Goal: Navigation & Orientation: Find specific page/section

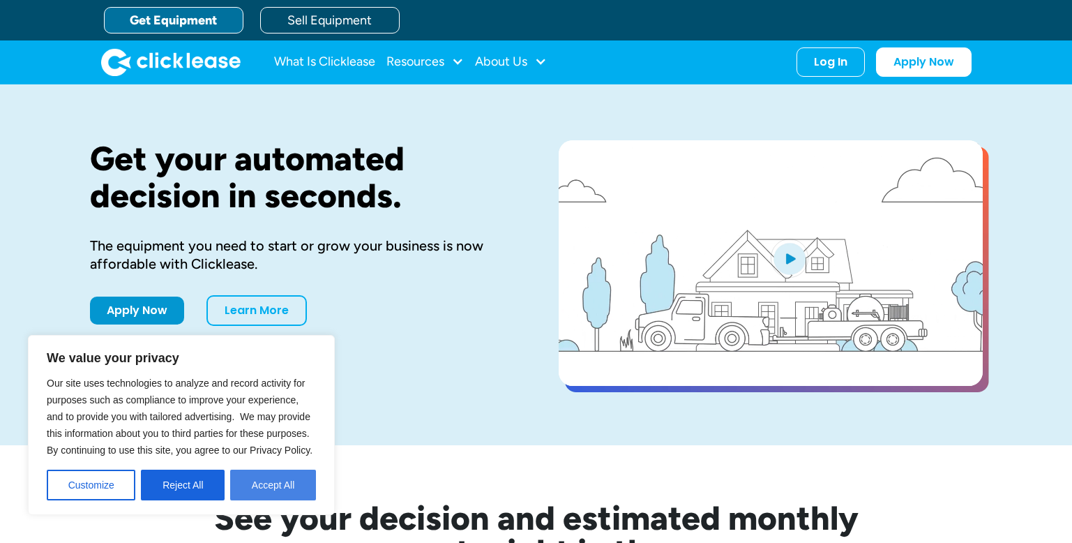
click at [266, 477] on button "Accept All" at bounding box center [273, 484] width 86 height 31
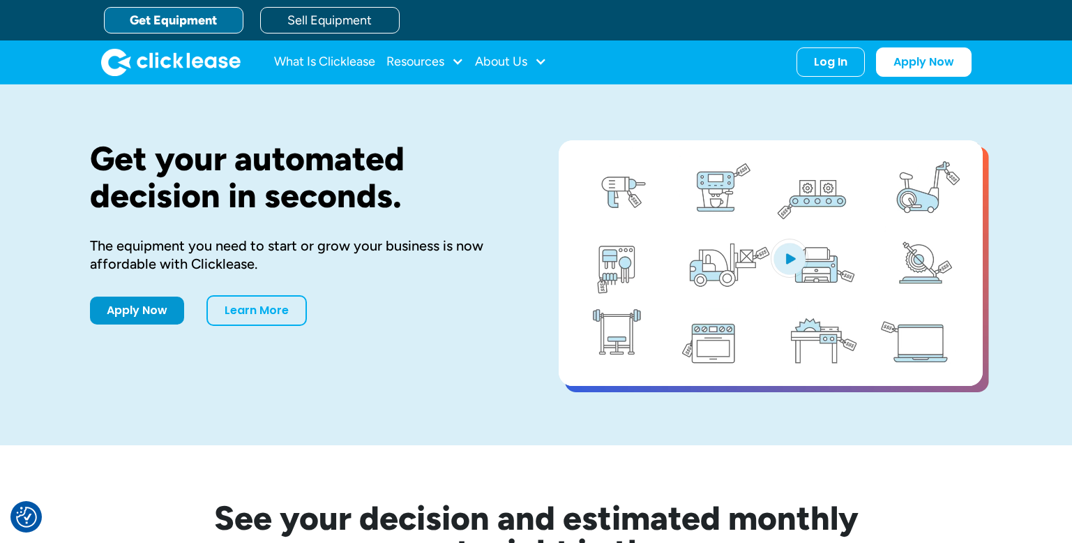
click at [159, 22] on link "Get Equipment" at bounding box center [173, 20] width 139 height 27
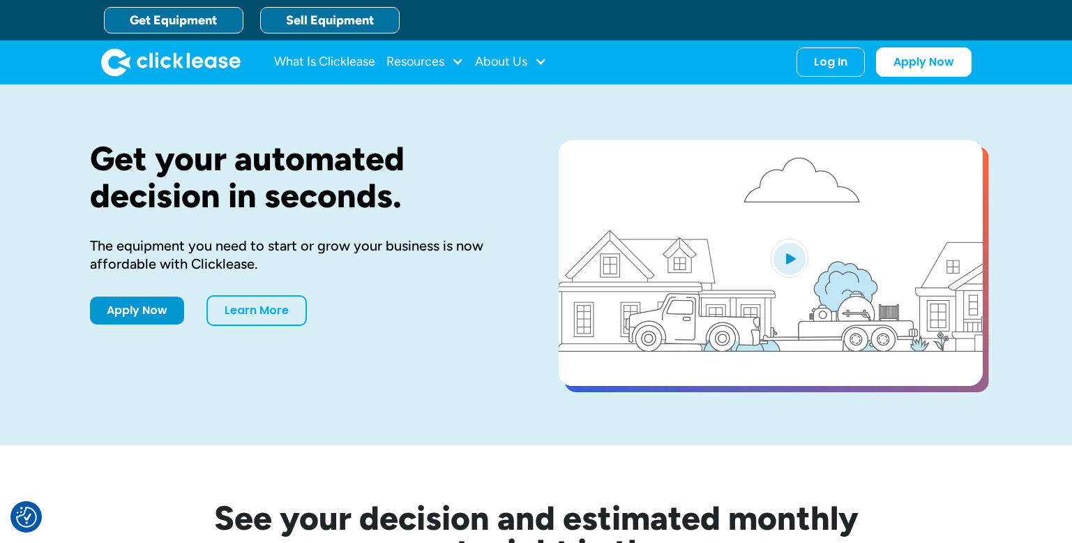
click at [330, 10] on link "Sell Equipment" at bounding box center [329, 20] width 139 height 27
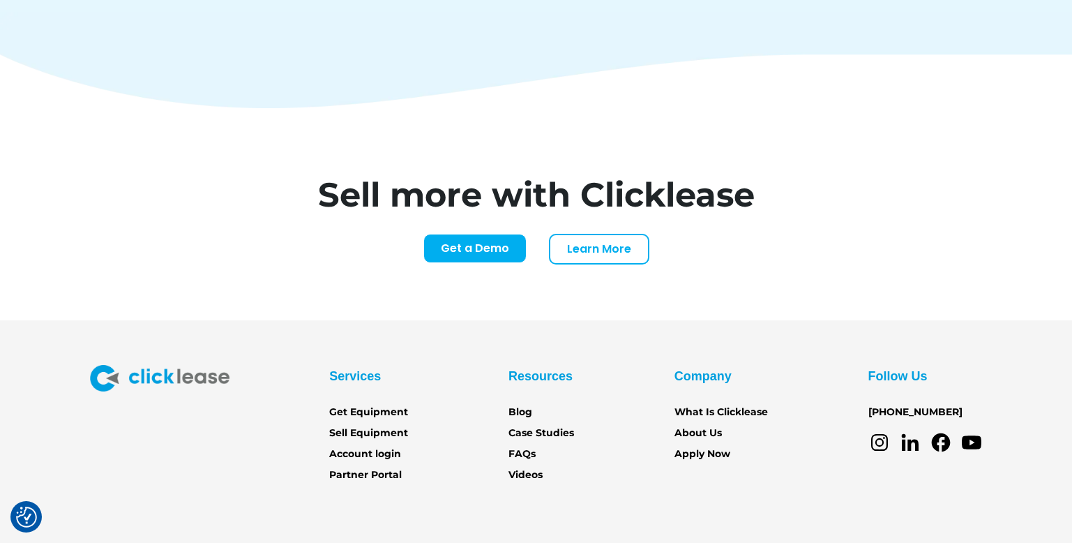
scroll to position [5831, 0]
